Goal: Task Accomplishment & Management: Use online tool/utility

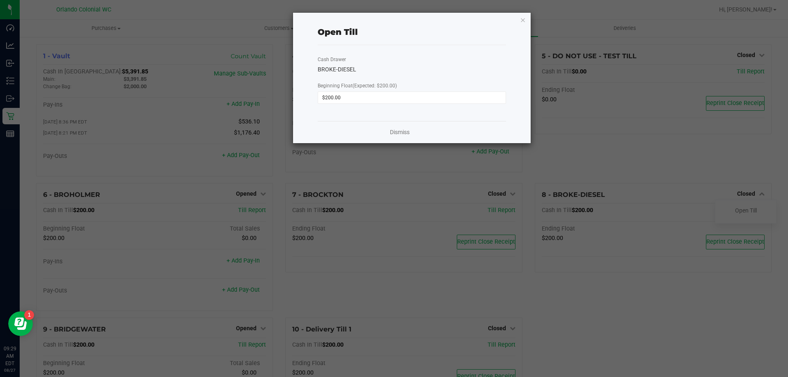
scroll to position [8, 0]
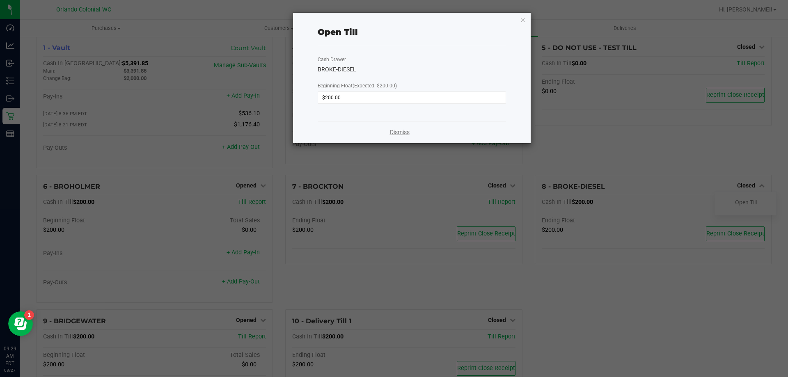
click at [403, 131] on link "Dismiss" at bounding box center [400, 132] width 20 height 9
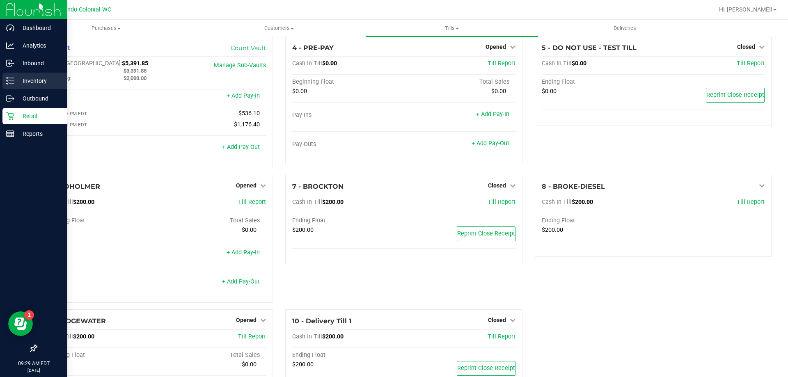
click at [24, 79] on p "Inventory" at bounding box center [38, 81] width 49 height 10
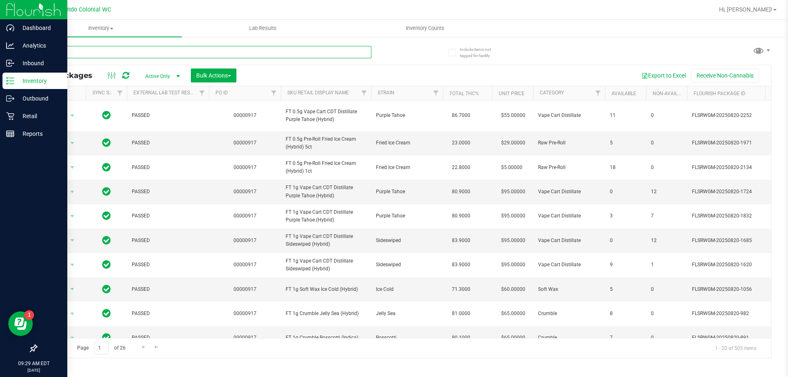
click at [131, 53] on input "text" at bounding box center [203, 52] width 335 height 12
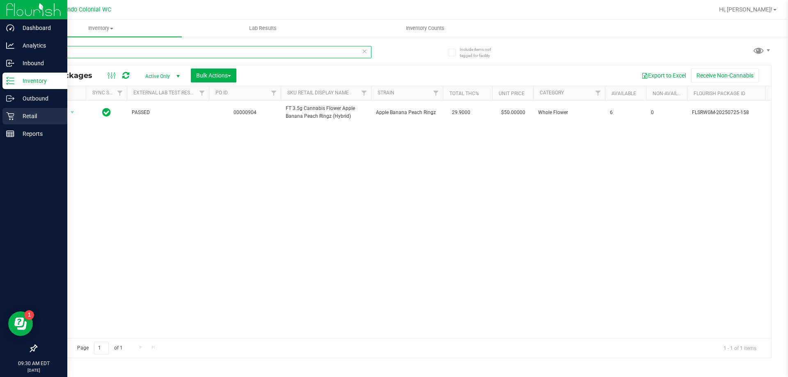
type input "arz"
click at [39, 115] on p "Retail" at bounding box center [38, 116] width 49 height 10
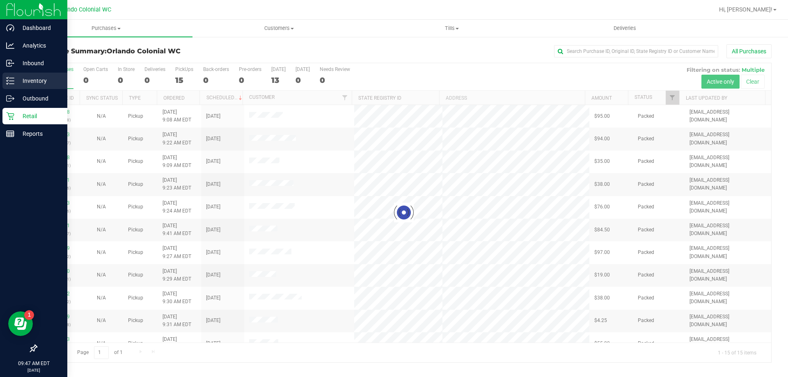
click at [2, 73] on link "Inventory" at bounding box center [33, 82] width 67 height 18
click at [5, 87] on div "Inventory" at bounding box center [34, 81] width 65 height 16
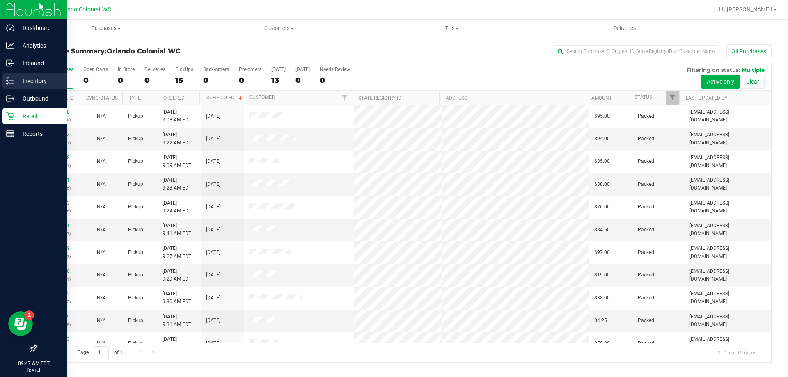
click at [21, 80] on p "Inventory" at bounding box center [38, 81] width 49 height 10
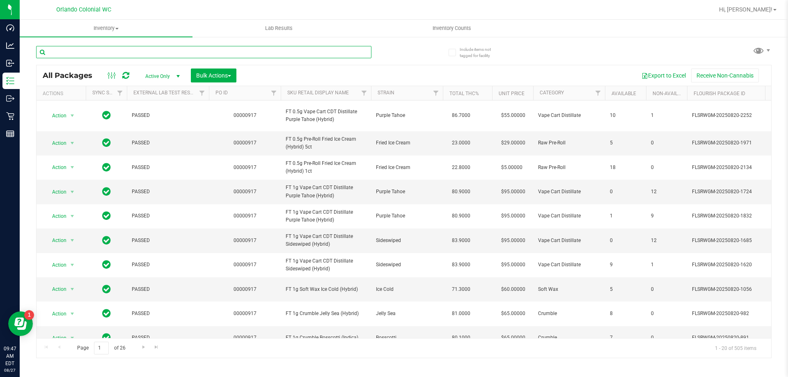
click at [133, 50] on input "text" at bounding box center [203, 52] width 335 height 12
paste input "W-JUL25ARZ01-0721"
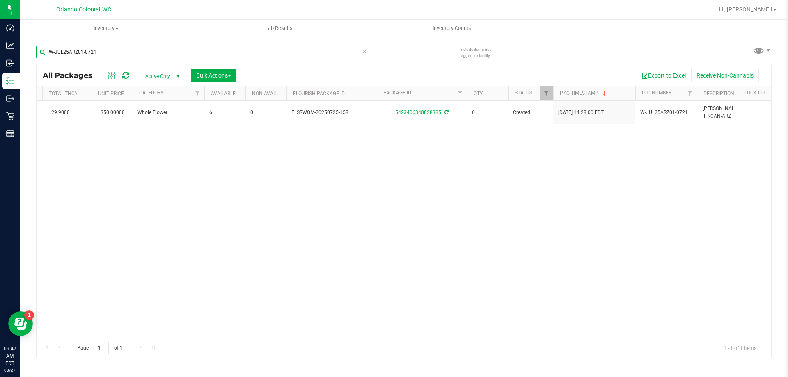
scroll to position [0, 412]
type input "W-JUL25ARZ01-0721"
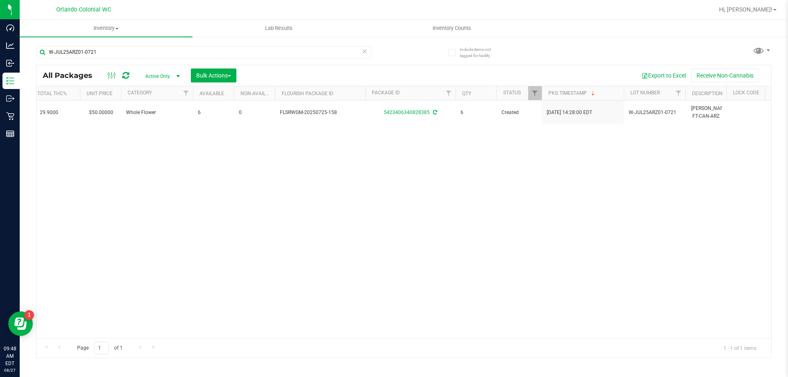
drag, startPoint x: 273, startPoint y: 331, endPoint x: 219, endPoint y: 334, distance: 53.9
click at [219, 334] on div "Action Action Adjust qty Create package Edit attributes Global inventory Locate…" at bounding box center [404, 220] width 735 height 238
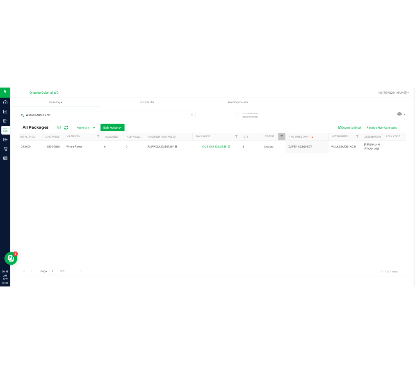
scroll to position [0, 0]
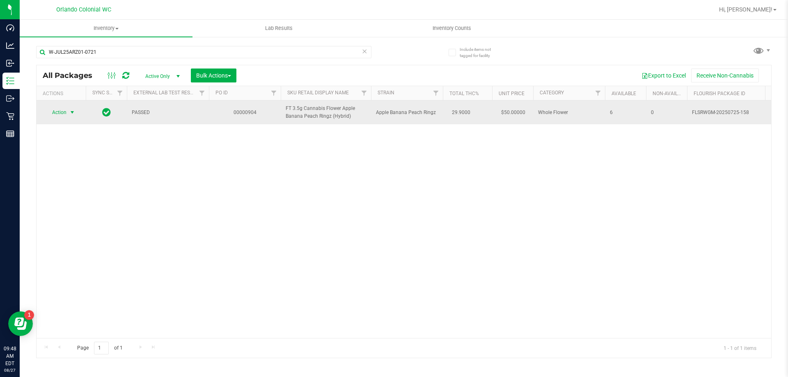
click at [70, 111] on span "select" at bounding box center [72, 112] width 7 height 7
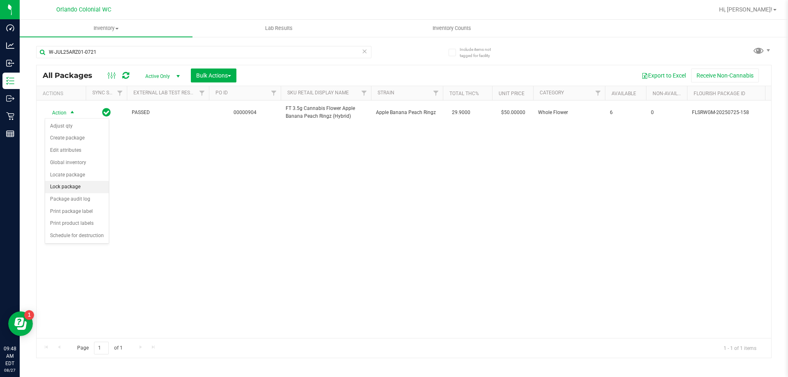
click at [71, 186] on li "Lock package" at bounding box center [77, 187] width 64 height 12
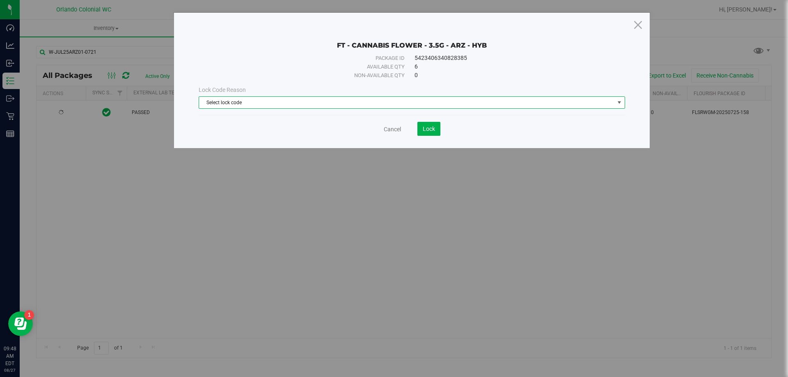
click at [338, 108] on span "Select lock code" at bounding box center [406, 102] width 415 height 11
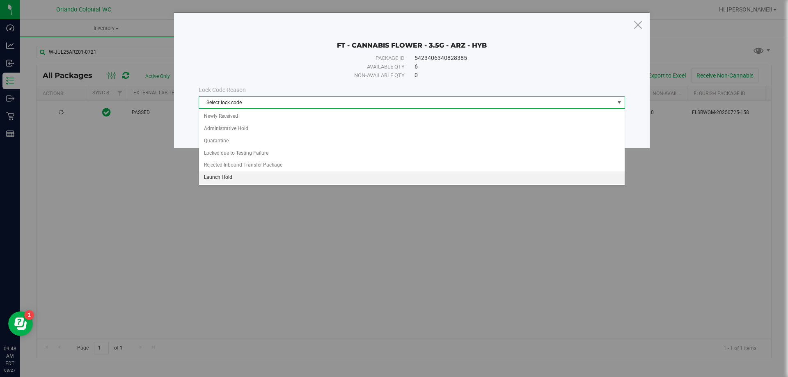
click at [303, 173] on li "Launch Hold" at bounding box center [412, 178] width 426 height 12
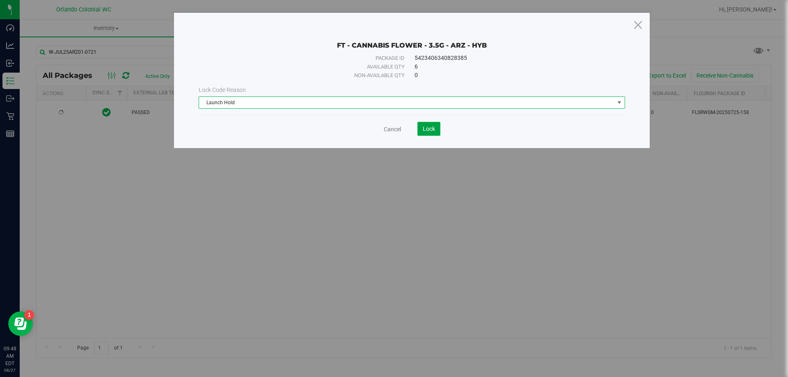
click at [424, 129] on span "Lock" at bounding box center [429, 129] width 12 height 7
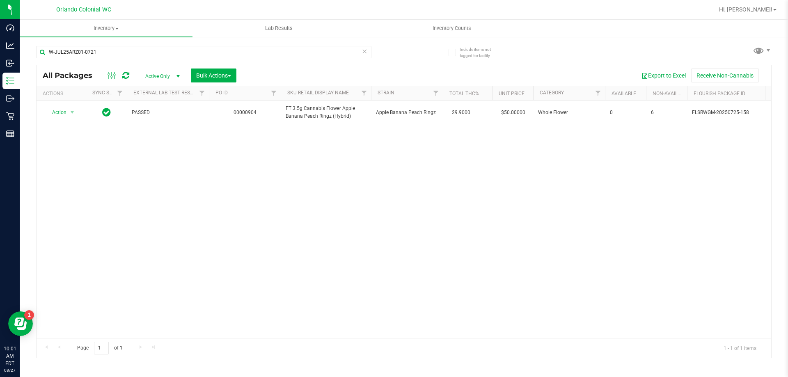
click at [398, 250] on div "Action Action Edit attributes Global inventory Locate package Package audit log…" at bounding box center [404, 220] width 735 height 238
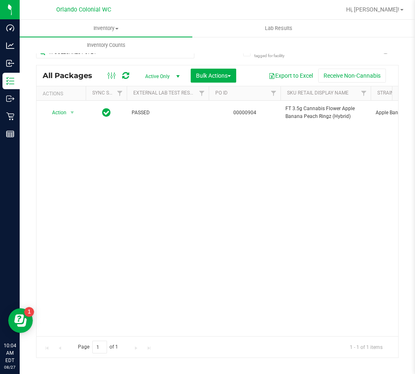
click at [237, 50] on div "Inventory All packages All inventory Waste log Create inventory Lab Results Inv…" at bounding box center [227, 37] width 415 height 34
